Goal: Information Seeking & Learning: Find specific fact

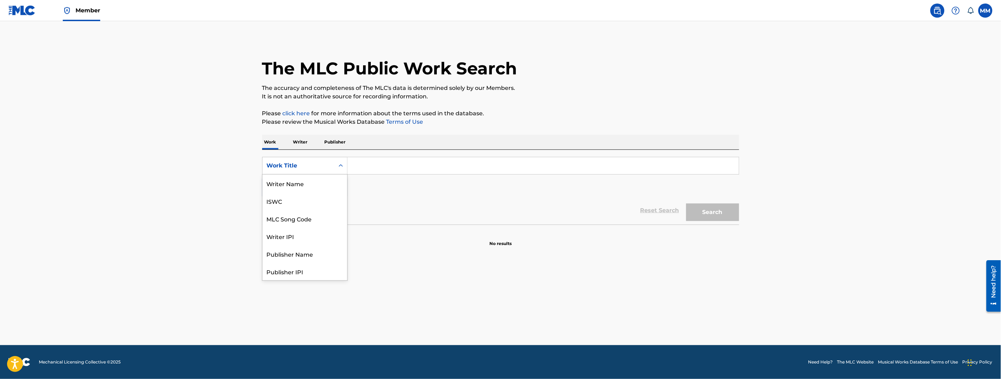
click at [310, 162] on div "Work Title" at bounding box center [299, 166] width 64 height 8
drag, startPoint x: 296, startPoint y: 153, endPoint x: 295, endPoint y: 142, distance: 11.3
click at [296, 153] on div "SearchWithCriteria89b96cdb-24a8-41b9-89ae-7f7073a9d314 Work Title Add Criteria …" at bounding box center [500, 187] width 477 height 75
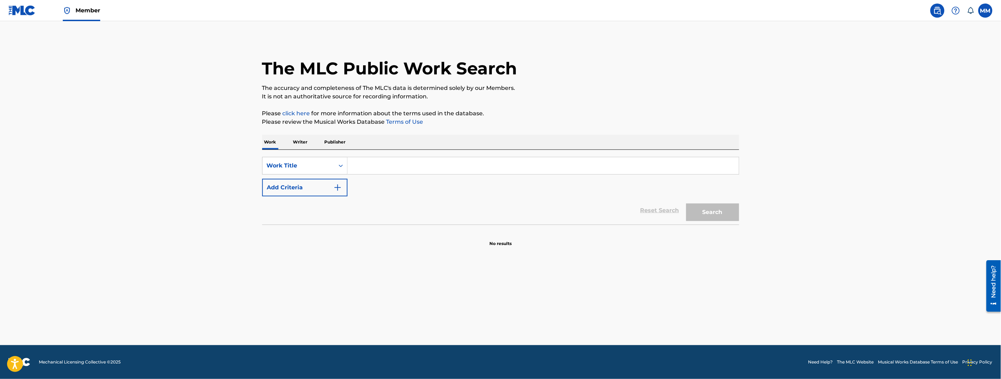
click at [295, 142] on p "Writer" at bounding box center [300, 142] width 19 height 15
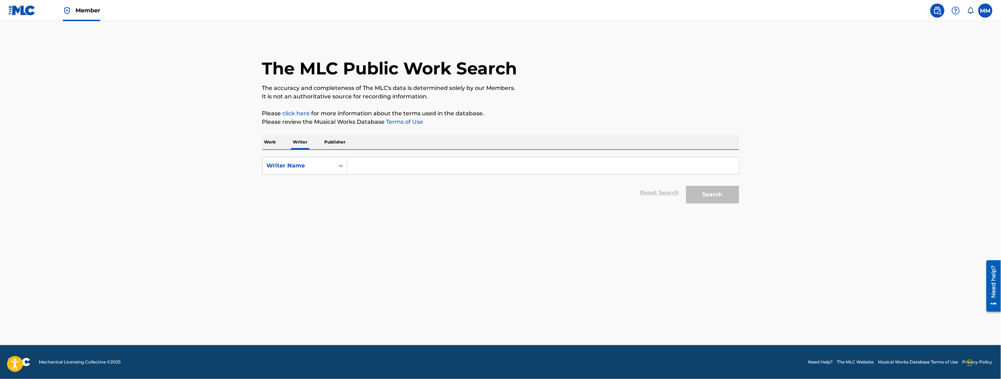
click at [359, 165] on input "Search Form" at bounding box center [542, 165] width 391 height 17
paste input "[PERSON_NAME]"
click at [446, 183] on div "[PERSON_NAME]" at bounding box center [489, 181] width 285 height 13
type input "[PERSON_NAME]"
drag, startPoint x: 522, startPoint y: 224, endPoint x: 654, endPoint y: 210, distance: 132.3
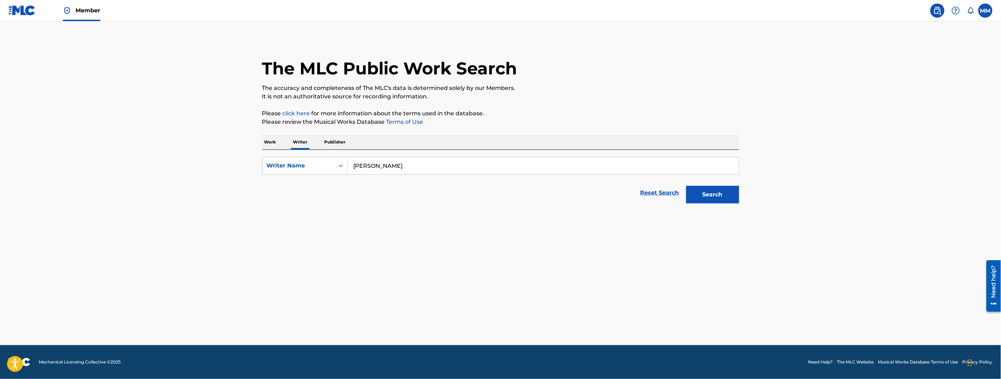
click at [523, 224] on main "The MLC Public Work Search The accuracy and completeness of The MLC's data is d…" at bounding box center [500, 183] width 1001 height 324
click at [694, 199] on button "Search" at bounding box center [712, 195] width 53 height 18
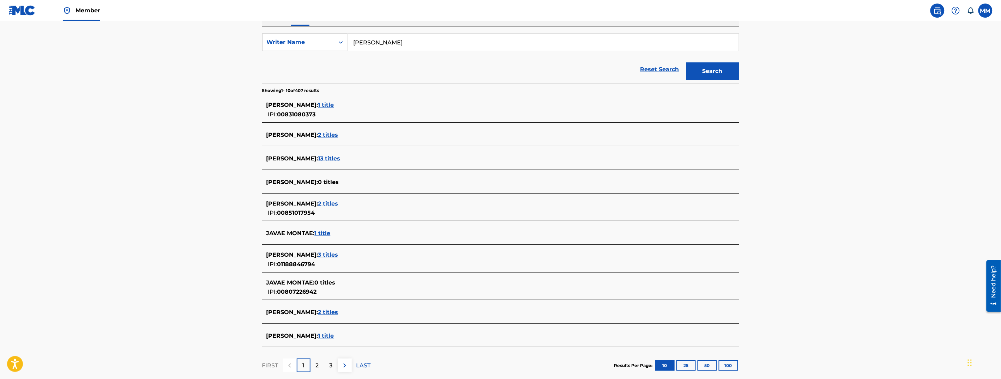
scroll to position [125, 0]
click at [338, 253] on span "3 titles" at bounding box center [328, 253] width 20 height 7
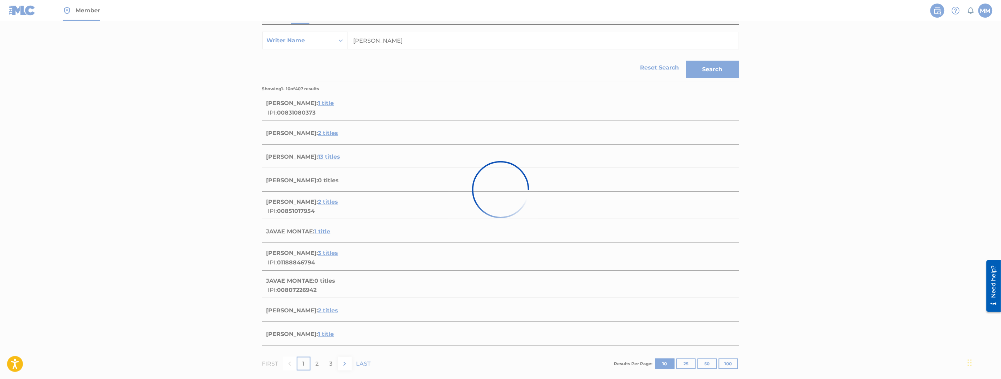
scroll to position [93, 0]
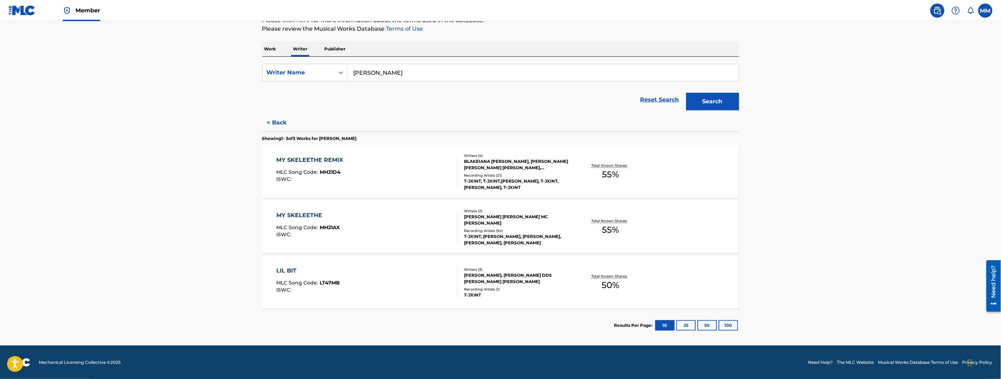
click at [357, 176] on div "MY SKELEETHE REMIX MLC Song Code : MH21D4 ISWC :" at bounding box center [366, 172] width 181 height 32
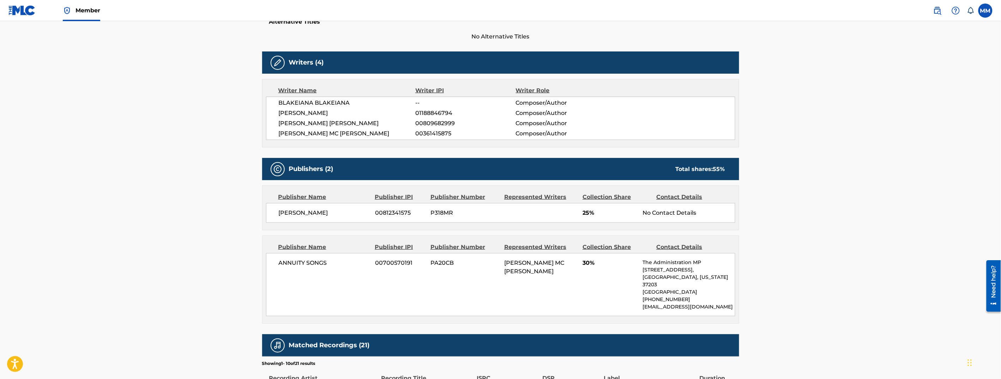
scroll to position [442, 0]
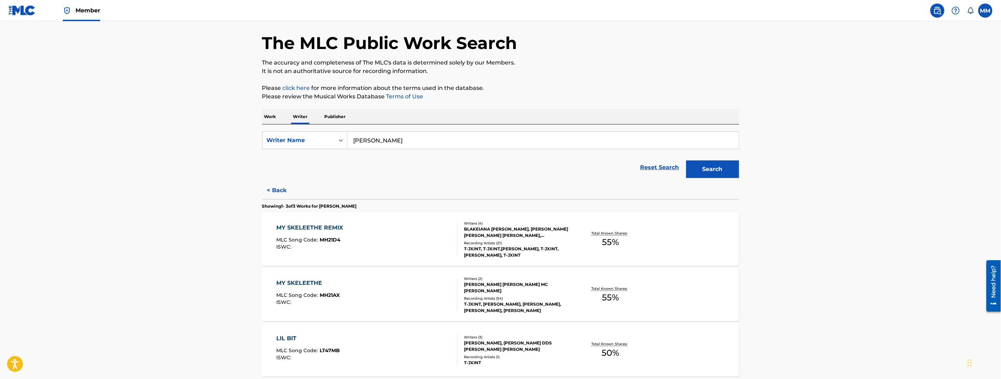
scroll to position [44, 0]
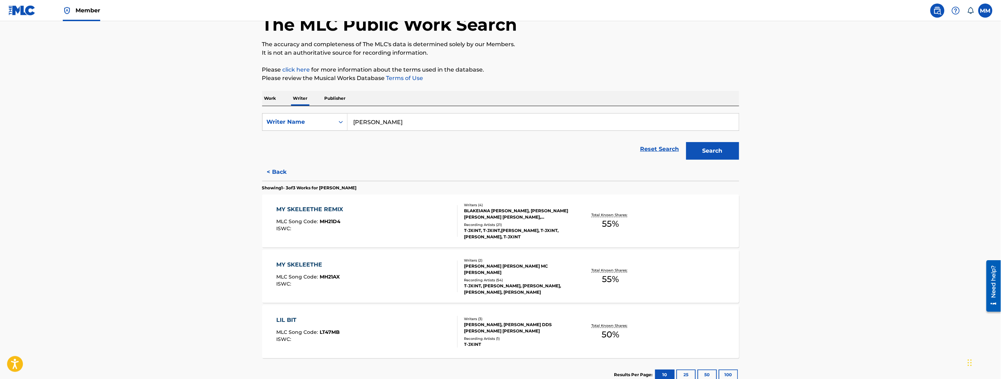
click at [389, 264] on div "MY SKELEETHE MLC Song Code : MH21AX ISWC :" at bounding box center [366, 277] width 181 height 32
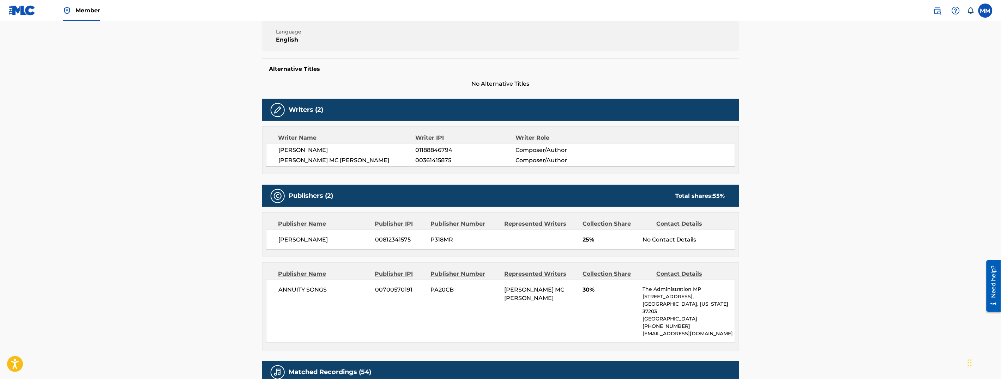
scroll to position [176, 0]
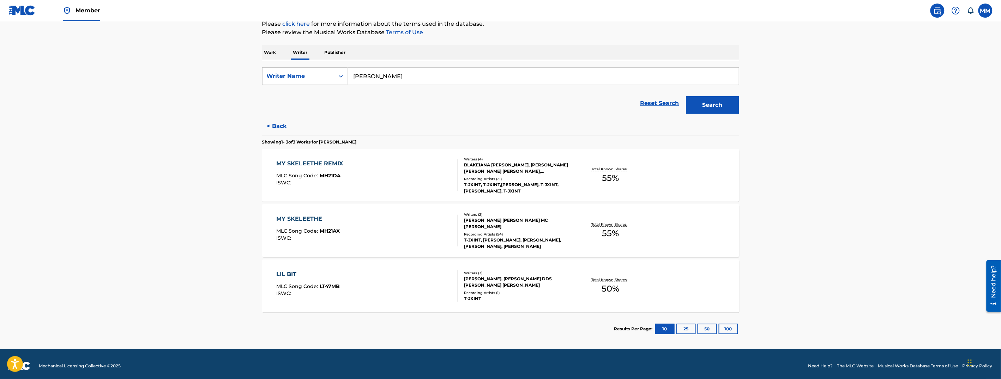
scroll to position [93, 0]
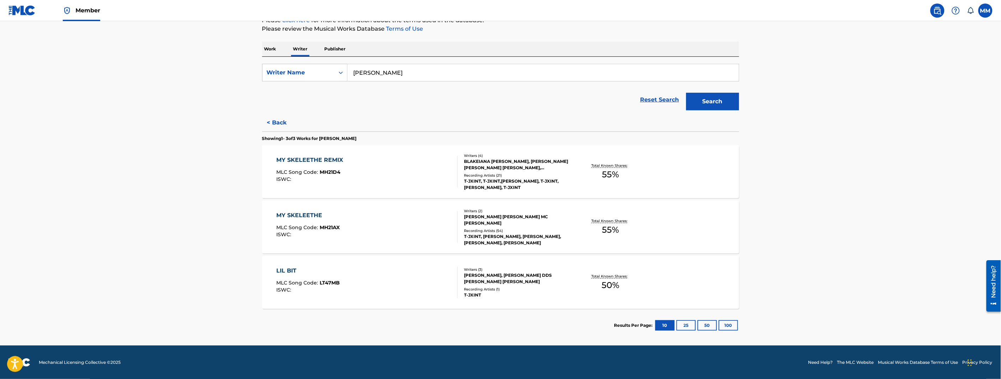
click at [363, 268] on div "LIL BIT MLC Song Code : LT47MB ISWC :" at bounding box center [366, 283] width 181 height 32
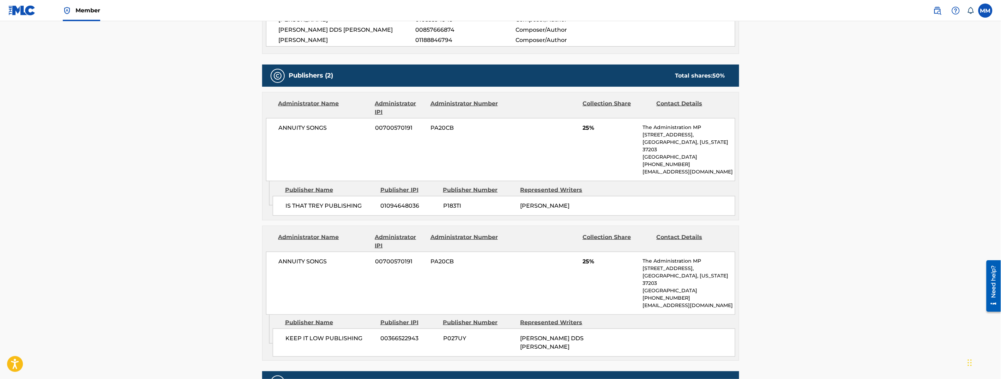
scroll to position [68, 0]
